Goal: Task Accomplishment & Management: Manage account settings

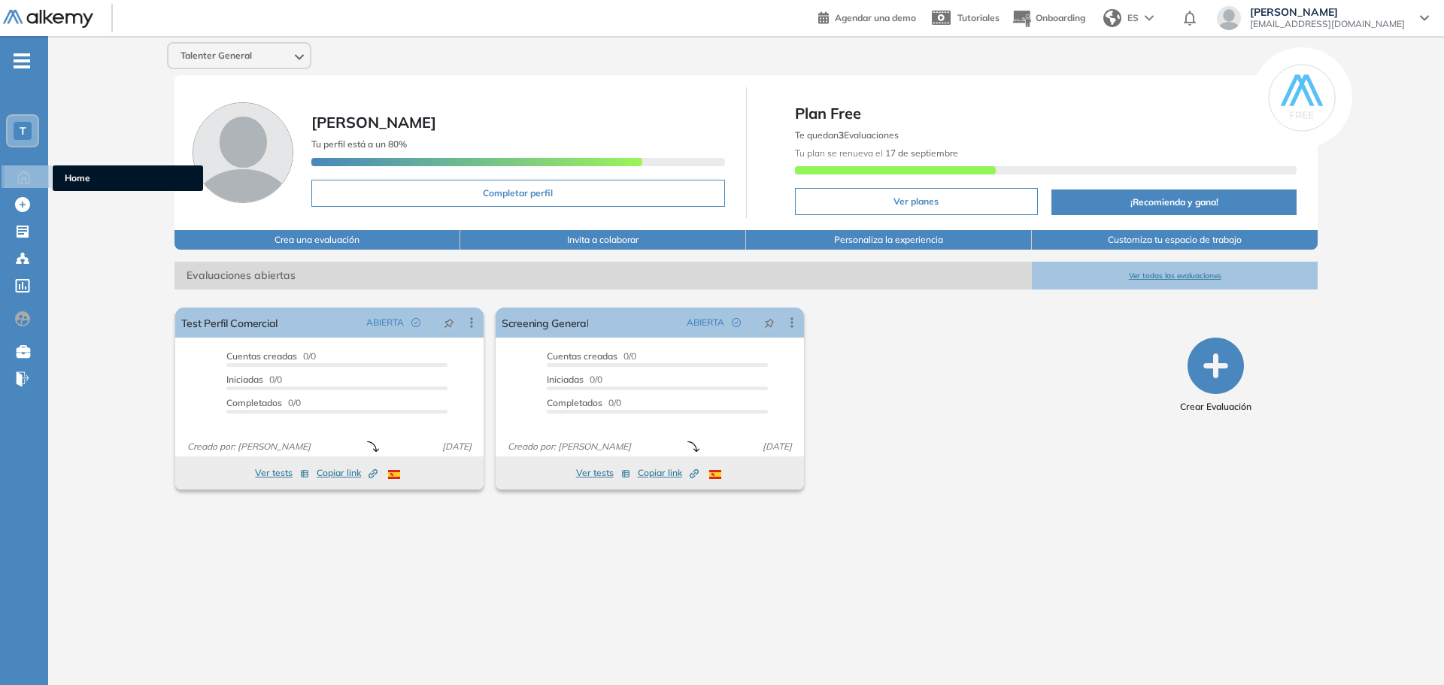
click at [22, 176] on icon at bounding box center [24, 176] width 26 height 18
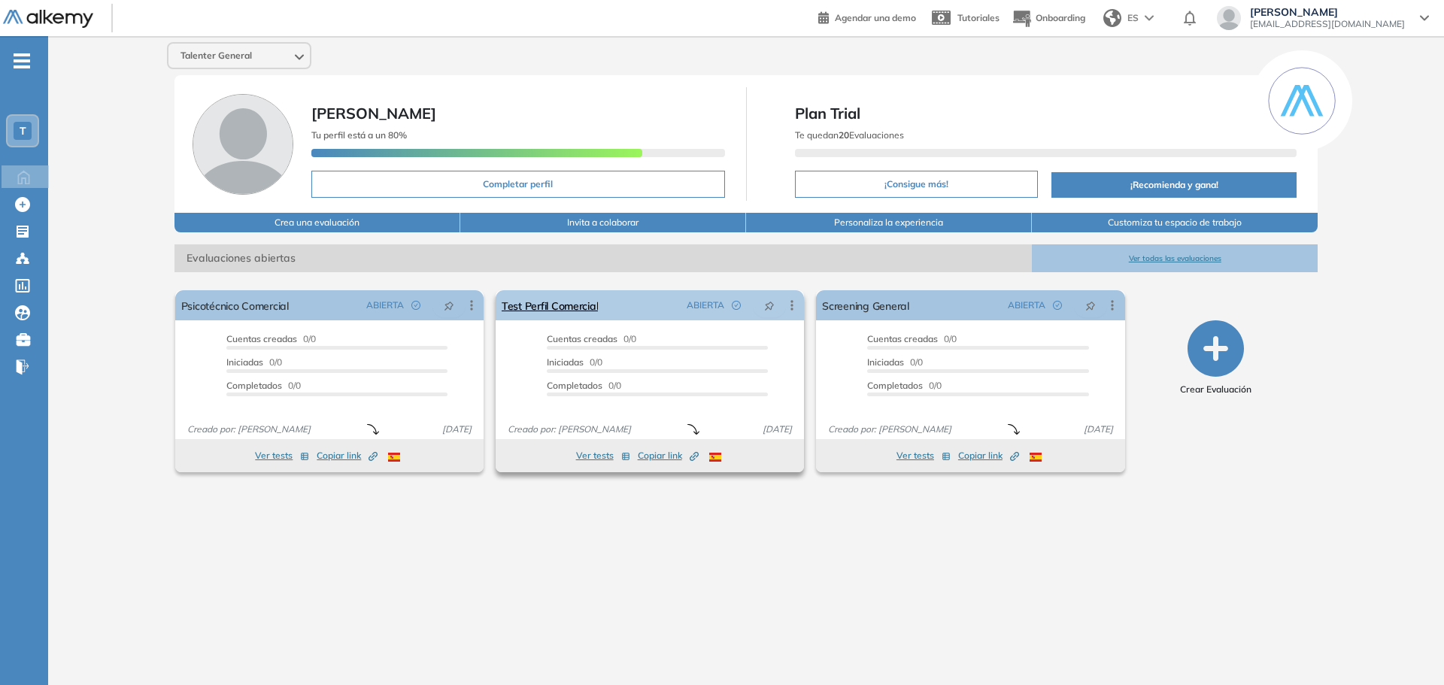
click at [790, 302] on icon at bounding box center [791, 305] width 15 height 15
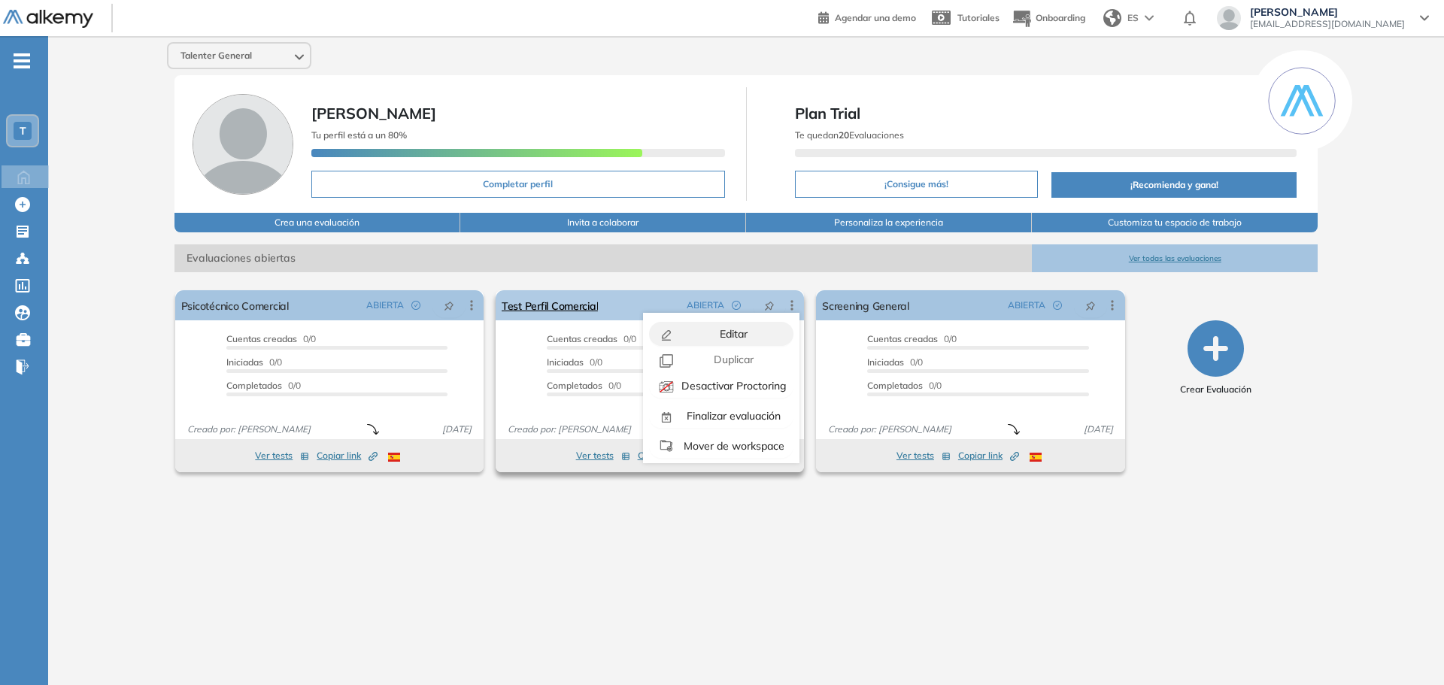
click at [746, 329] on div "Editar" at bounding box center [732, 334] width 111 height 17
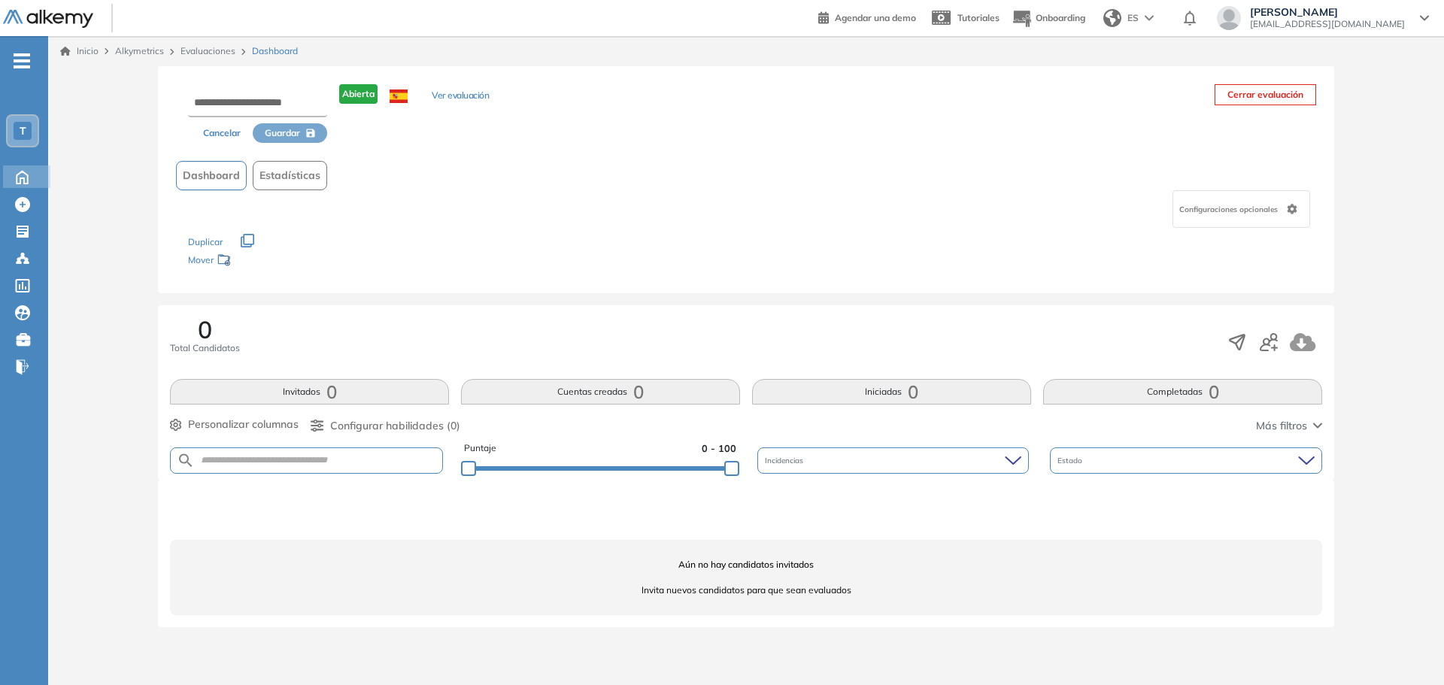
click at [26, 162] on ul "T Home Home Crear Evaluación Crear Evaluación Evaluaciones Evaluaciones Candida…" at bounding box center [24, 220] width 48 height 320
click at [27, 184] on icon at bounding box center [22, 177] width 11 height 13
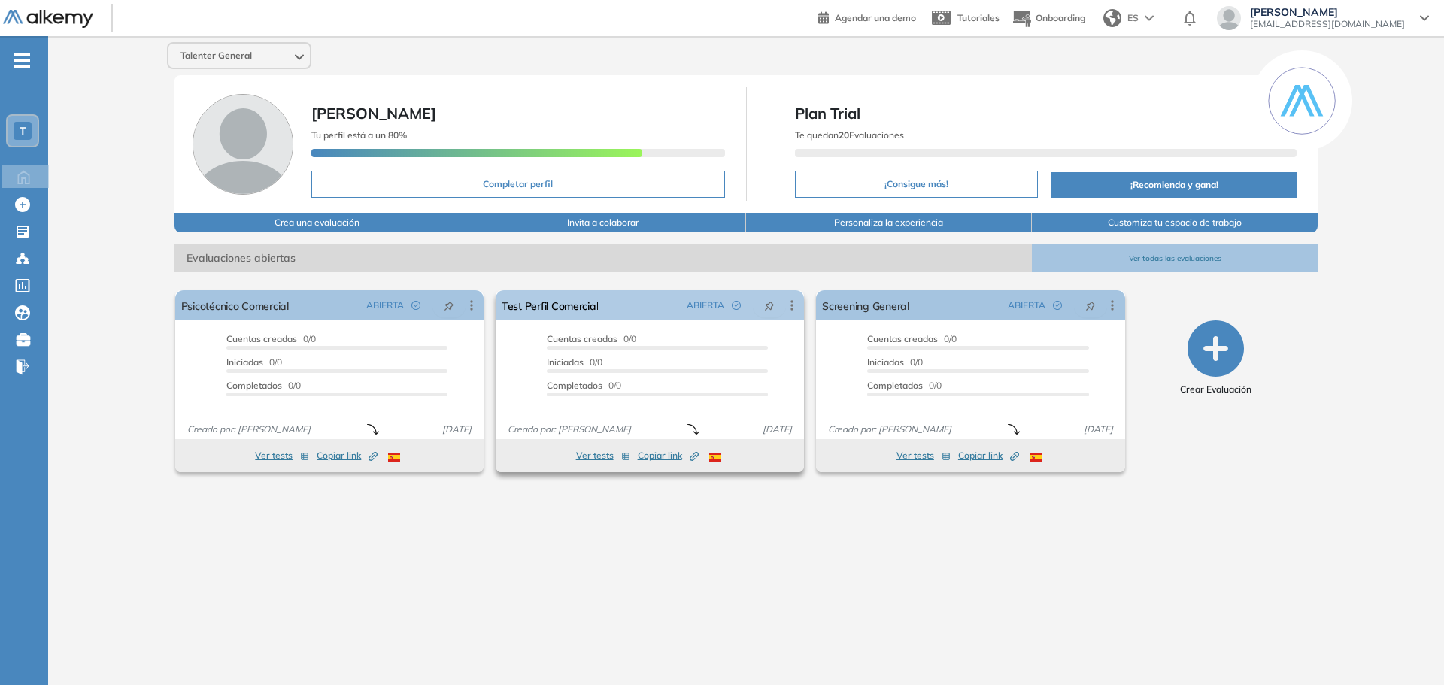
click at [789, 308] on icon at bounding box center [791, 305] width 15 height 15
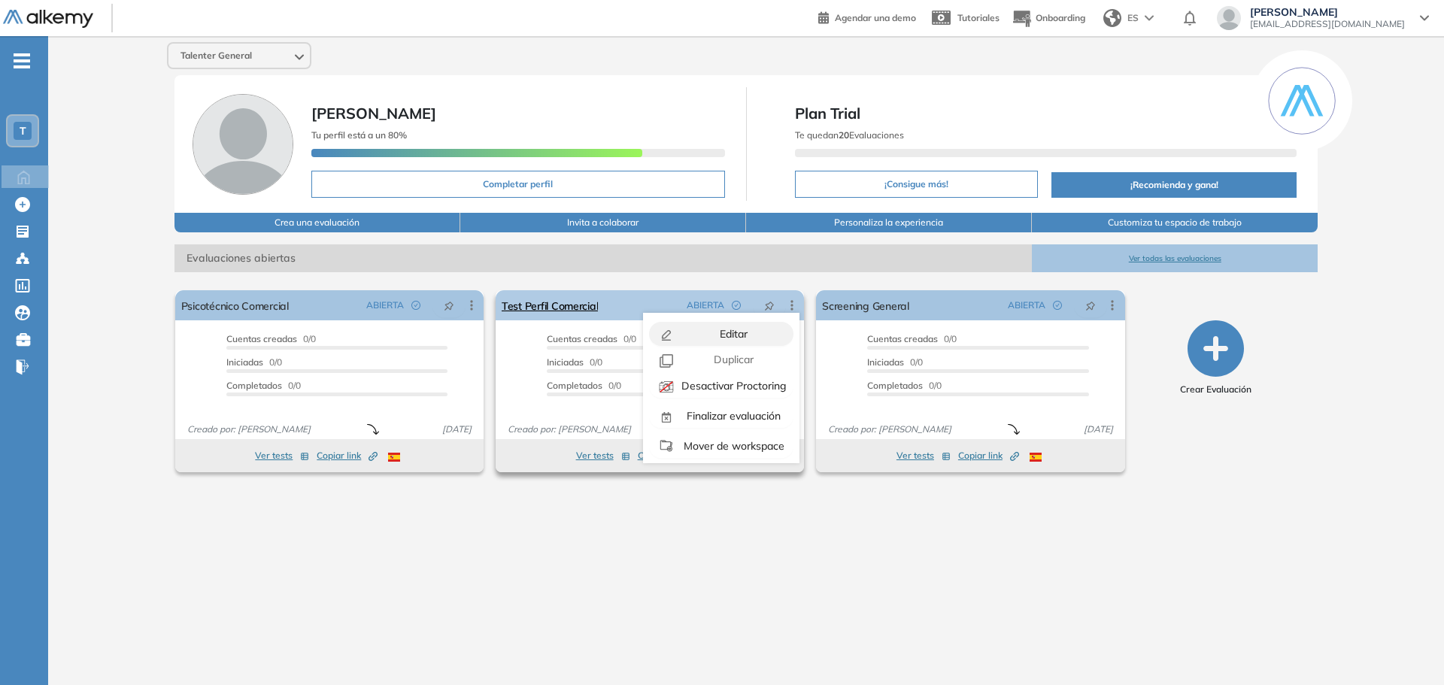
click at [760, 327] on div "Editar" at bounding box center [732, 334] width 111 height 17
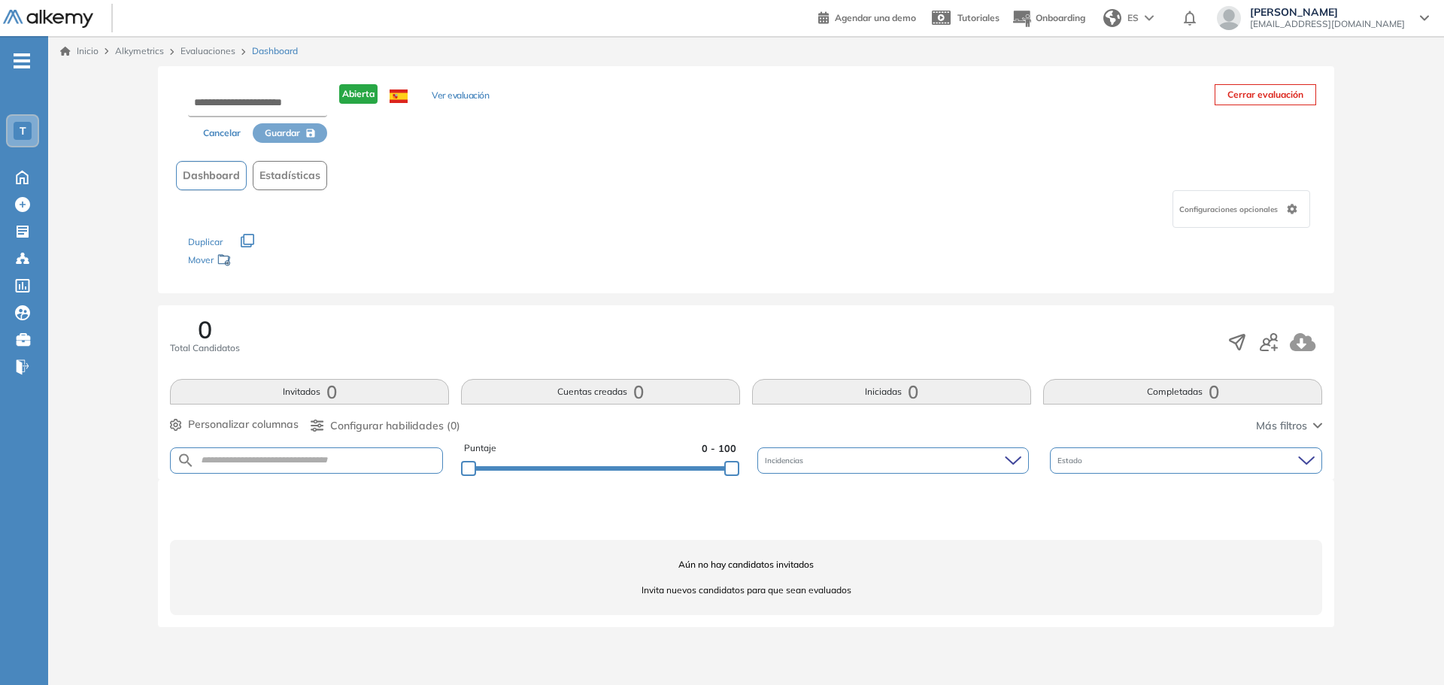
click at [455, 96] on button "Ver evaluación" at bounding box center [460, 97] width 57 height 16
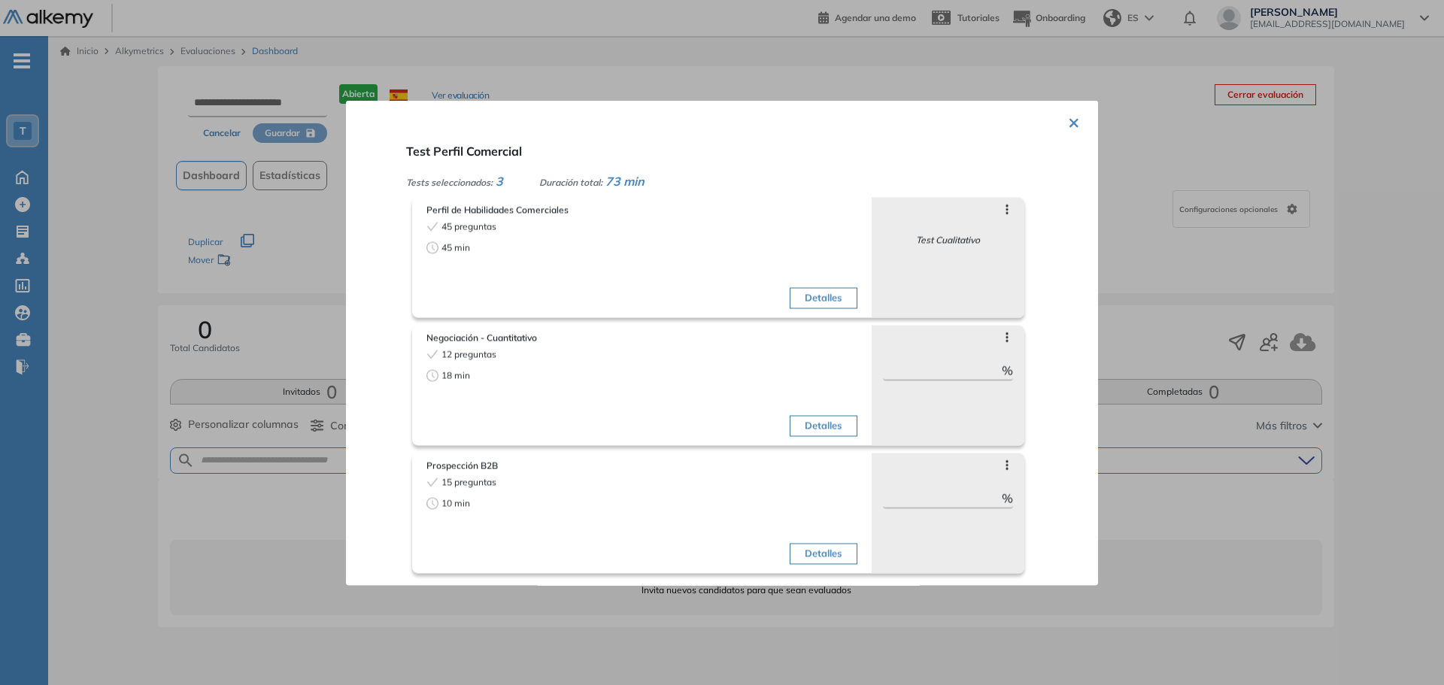
click at [1001, 338] on icon at bounding box center [1007, 337] width 12 height 12
click at [1068, 122] on button "×" at bounding box center [1074, 120] width 12 height 29
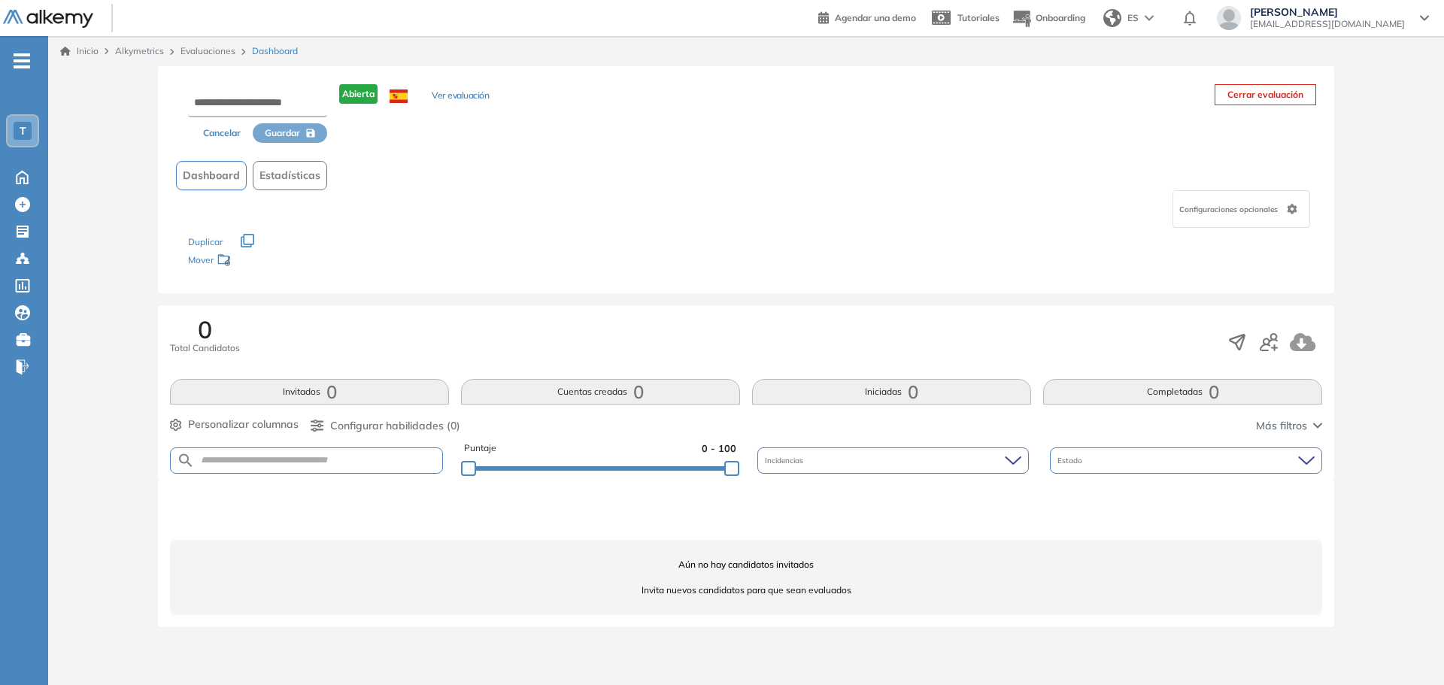
click at [1382, 20] on span "[EMAIL_ADDRESS][DOMAIN_NAME]" at bounding box center [1327, 24] width 155 height 12
click at [256, 108] on input "text" at bounding box center [257, 103] width 139 height 27
type input "*"
type input "**********"
click at [980, 93] on div "**********" at bounding box center [746, 114] width 1140 height 60
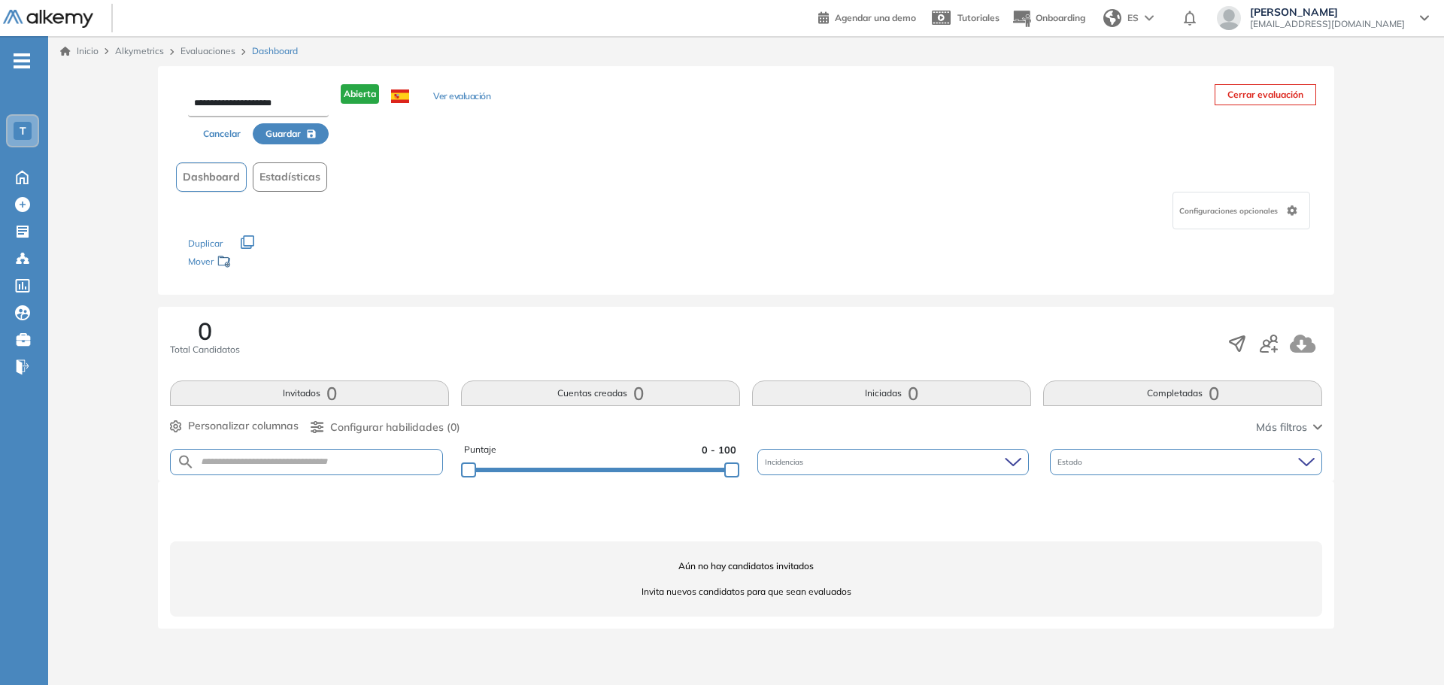
click at [301, 136] on span "Guardar" at bounding box center [282, 134] width 35 height 14
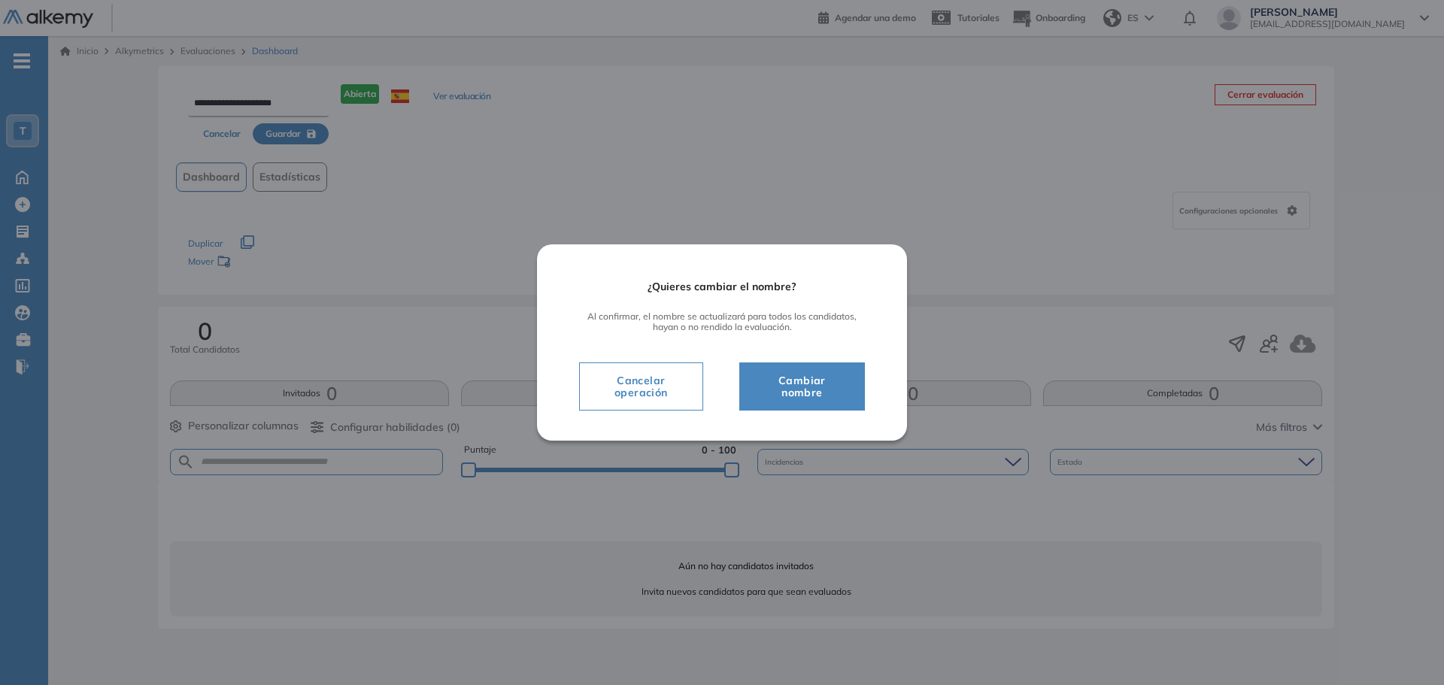
click at [645, 381] on span "Cancelar operación" at bounding box center [641, 387] width 99 height 30
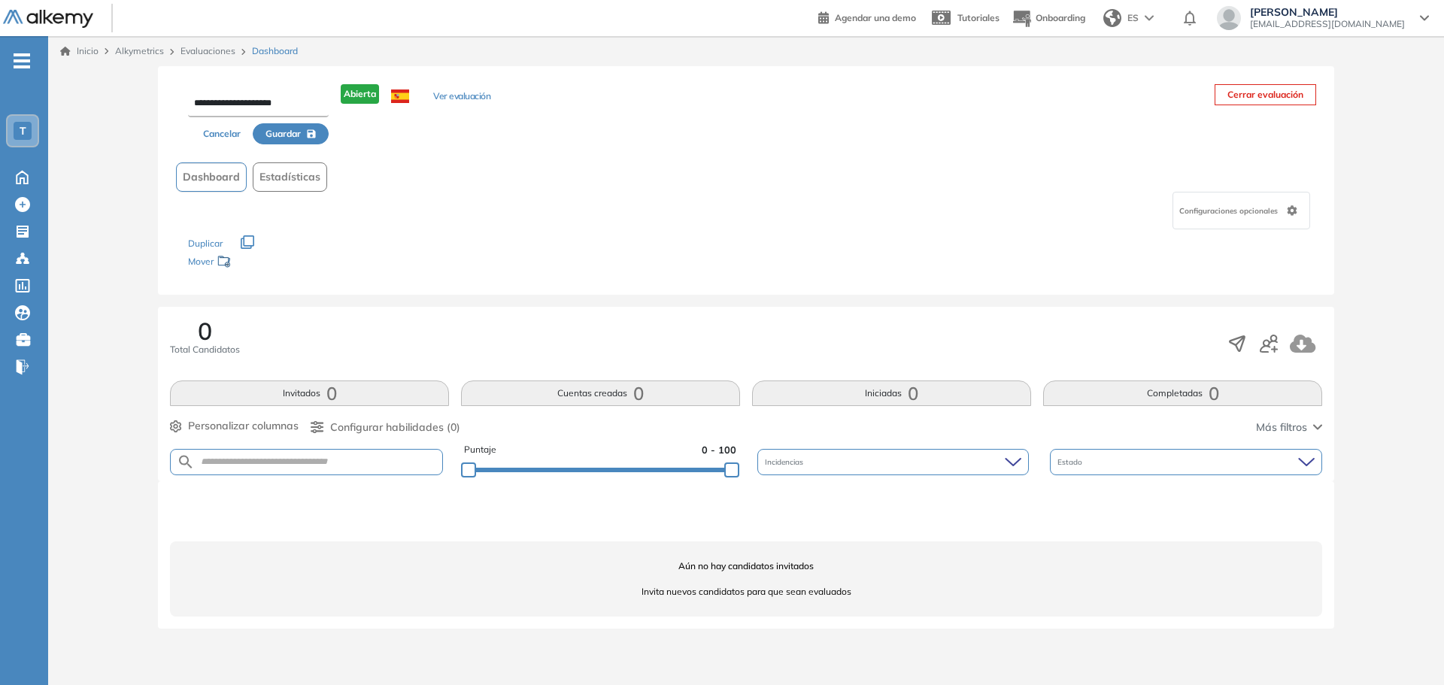
click at [1273, 208] on span "Configuraciones opcionales" at bounding box center [1230, 210] width 102 height 11
click at [34, 168] on icon at bounding box center [22, 176] width 26 height 18
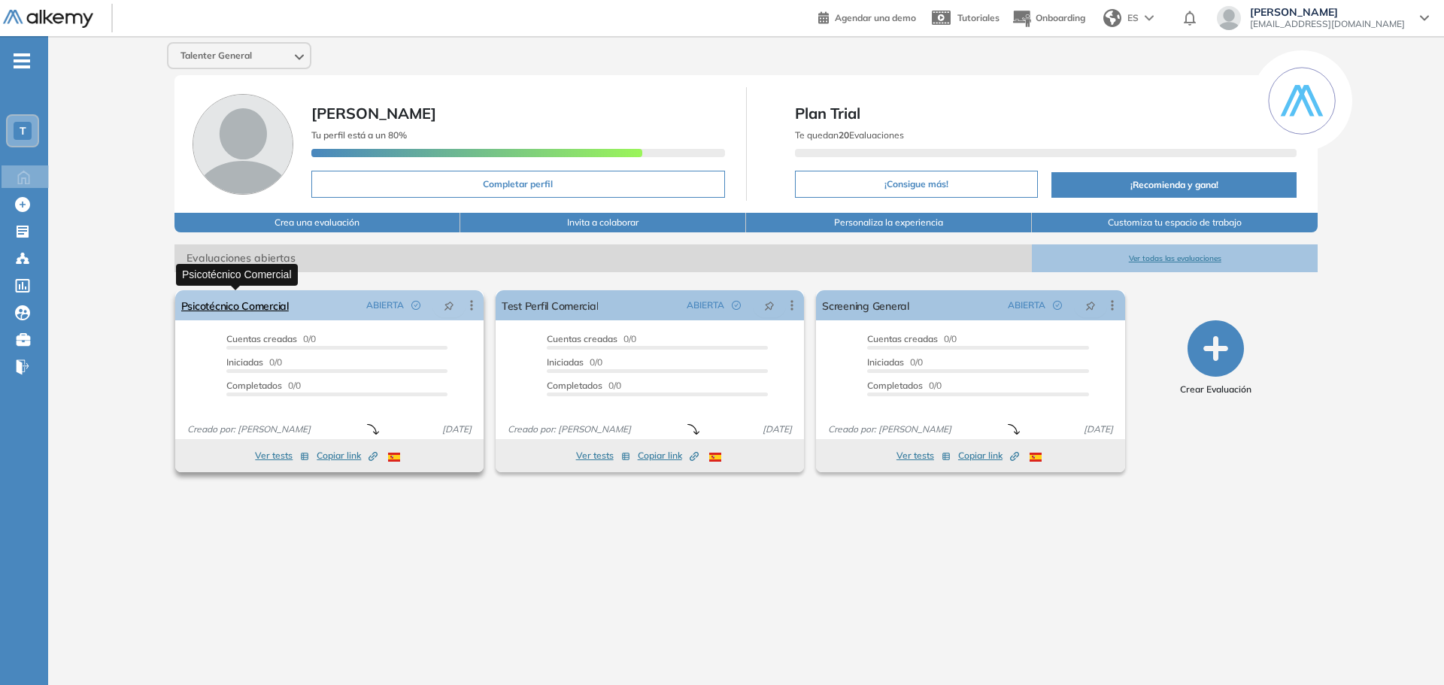
click at [232, 306] on link "Psicotécnico Comercial" at bounding box center [235, 305] width 108 height 30
